Goal: Information Seeking & Learning: Learn about a topic

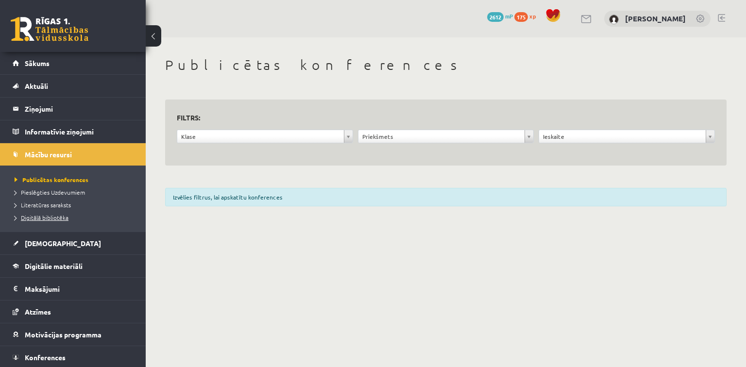
click at [52, 216] on span "Digitālā bibliotēka" at bounding box center [42, 218] width 54 height 8
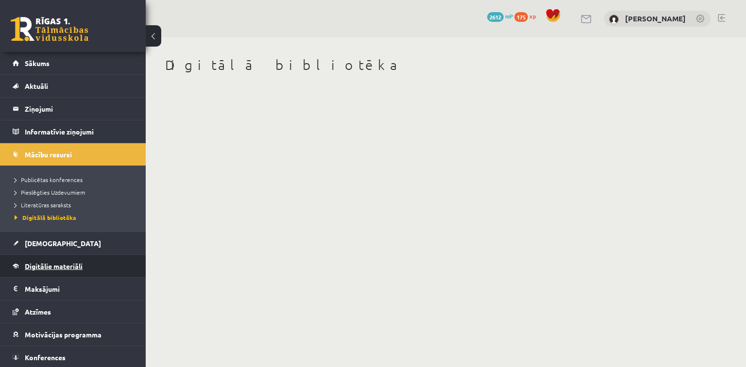
click at [64, 226] on span "Digitālie materiāli" at bounding box center [54, 266] width 58 height 9
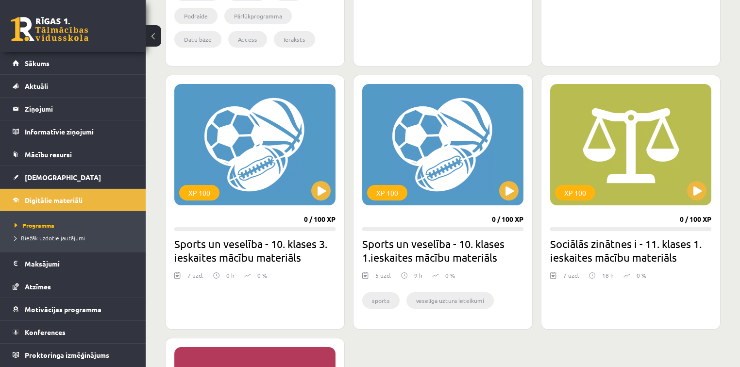
scroll to position [816, 0]
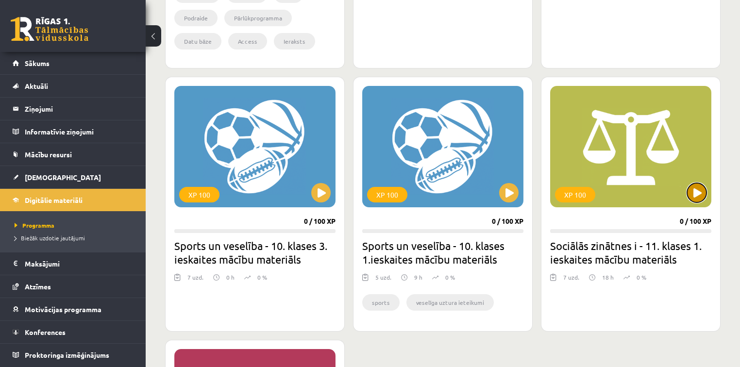
click at [491, 191] on button at bounding box center [696, 192] width 19 height 19
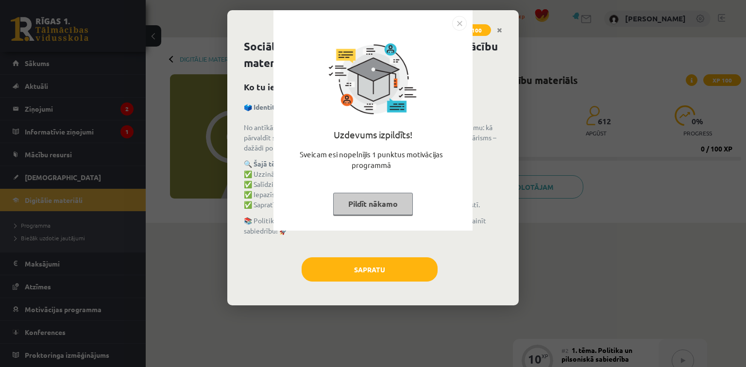
click at [389, 199] on button "Pildīt nākamo" at bounding box center [373, 204] width 80 height 22
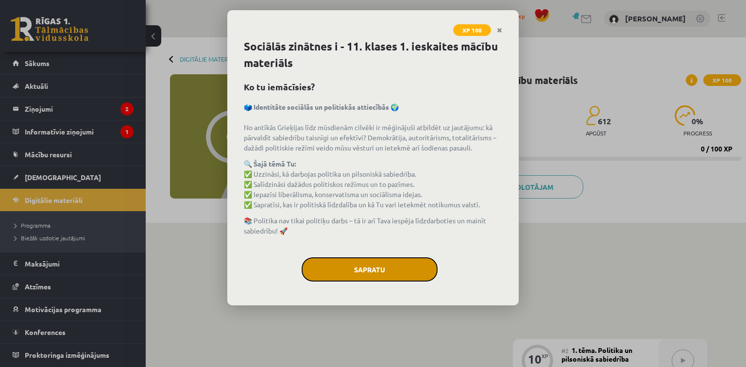
click at [395, 268] on button "Sapratu" at bounding box center [370, 269] width 136 height 24
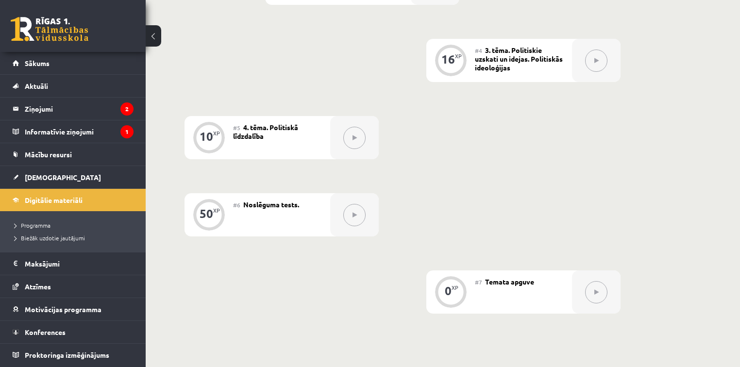
scroll to position [338, 0]
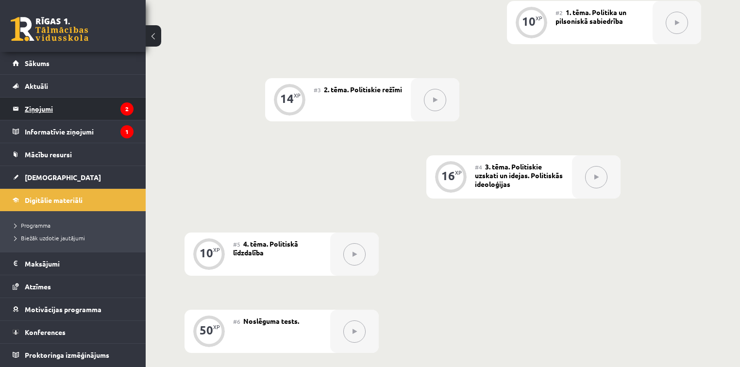
click at [52, 111] on legend "Ziņojumi 2" at bounding box center [79, 109] width 109 height 22
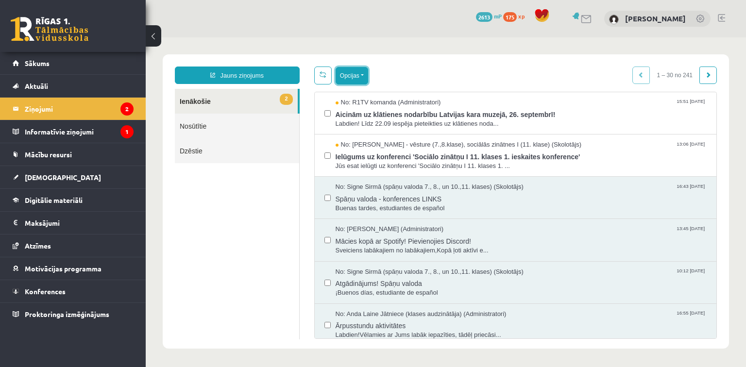
click at [363, 76] on button "Opcijas" at bounding box center [352, 75] width 33 height 17
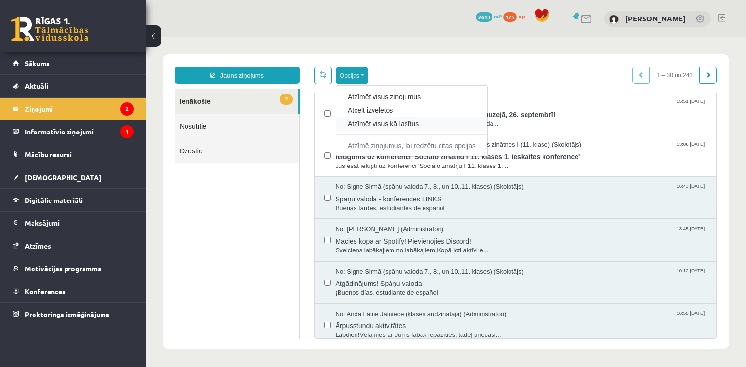
click at [384, 125] on link "Atzīmēt visus kā lasītus" at bounding box center [412, 124] width 128 height 10
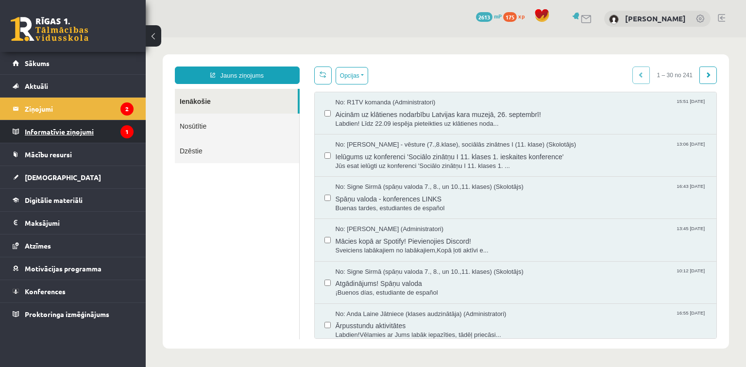
click at [71, 128] on legend "Informatīvie ziņojumi 1" at bounding box center [79, 131] width 109 height 22
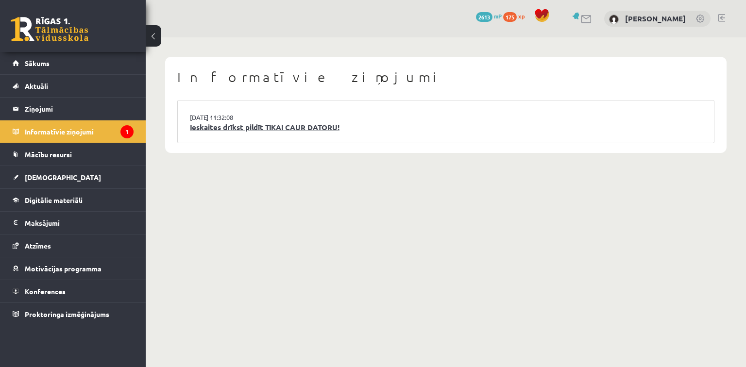
click at [237, 125] on link "Ieskaites drīkst pildīt TIKAI CAUR DATORU!" at bounding box center [446, 127] width 512 height 11
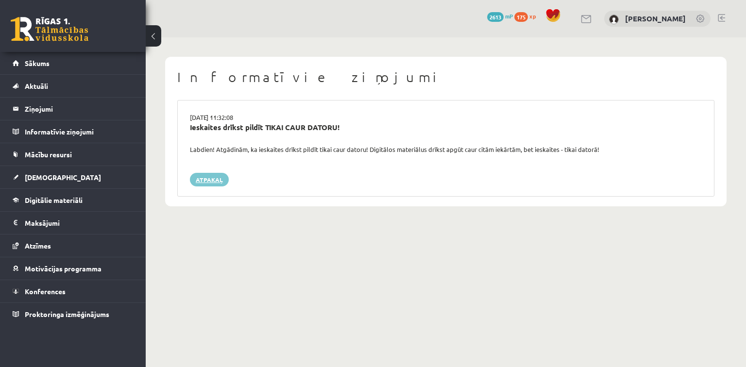
click at [205, 177] on link "Atpakaļ" at bounding box center [209, 180] width 39 height 14
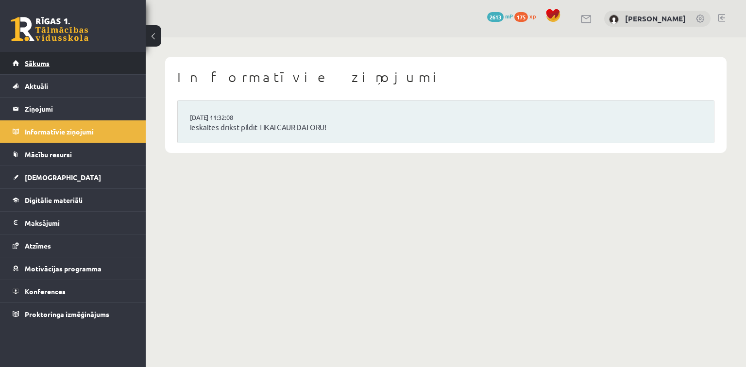
click at [30, 66] on span "Sākums" at bounding box center [37, 63] width 25 height 9
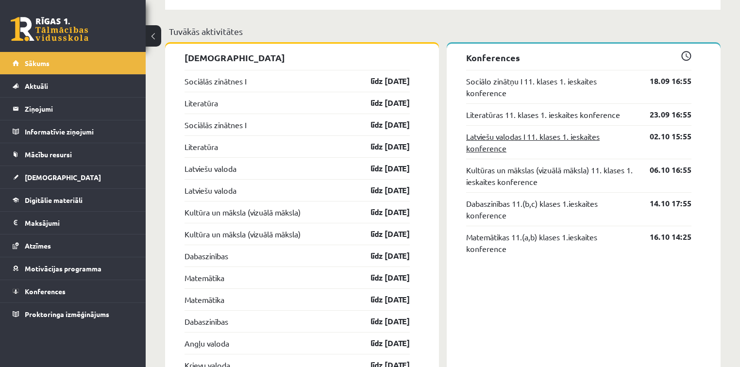
scroll to position [855, 0]
